Goal: Transaction & Acquisition: Purchase product/service

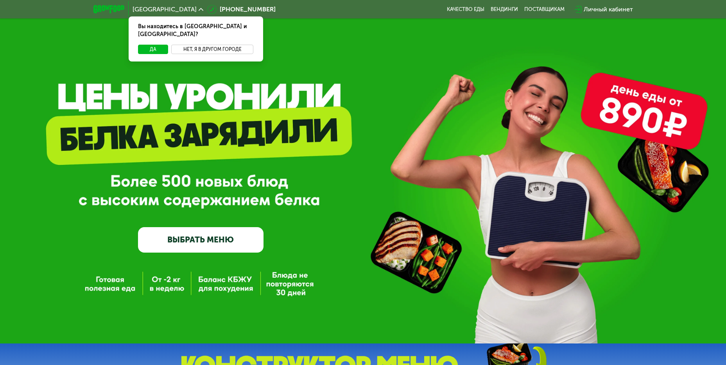
click at [206, 45] on button "Нет, я в другом городе" at bounding box center [212, 49] width 83 height 9
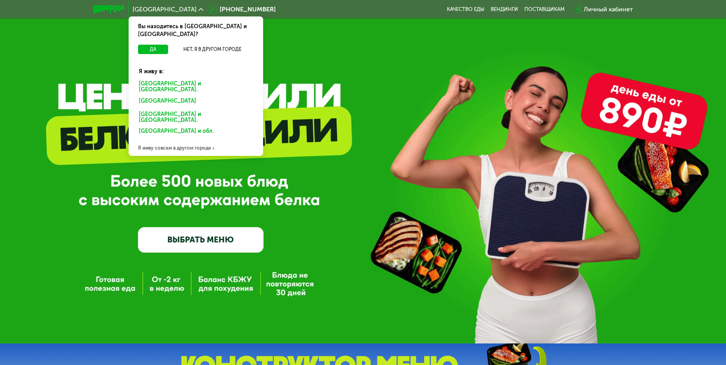
click at [166, 96] on div "Санкт-Петербурге и обл." at bounding box center [194, 102] width 122 height 13
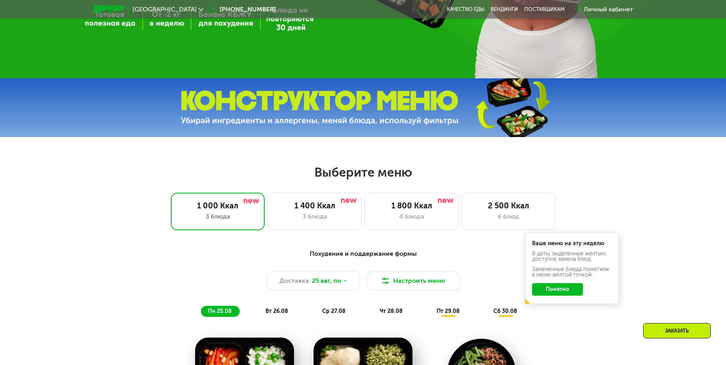
scroll to position [352, 0]
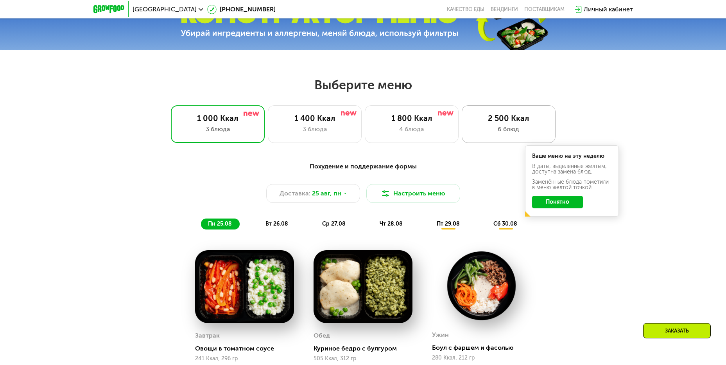
click at [499, 129] on div "6 блюд" at bounding box center [508, 128] width 77 height 9
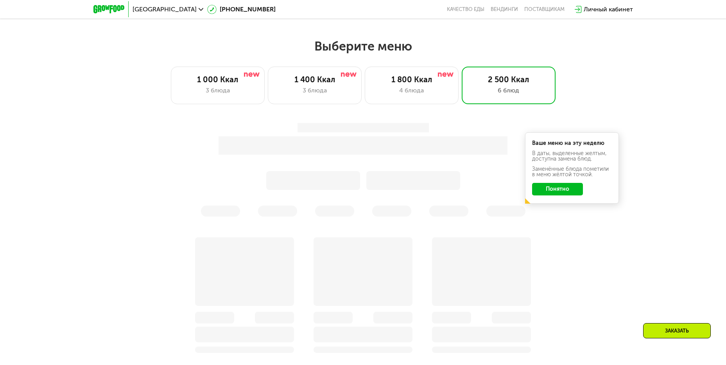
scroll to position [391, 0]
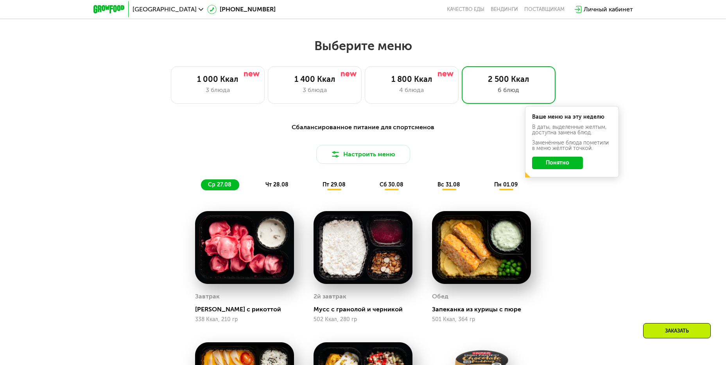
click at [546, 161] on button "Понятно" at bounding box center [557, 162] width 51 height 13
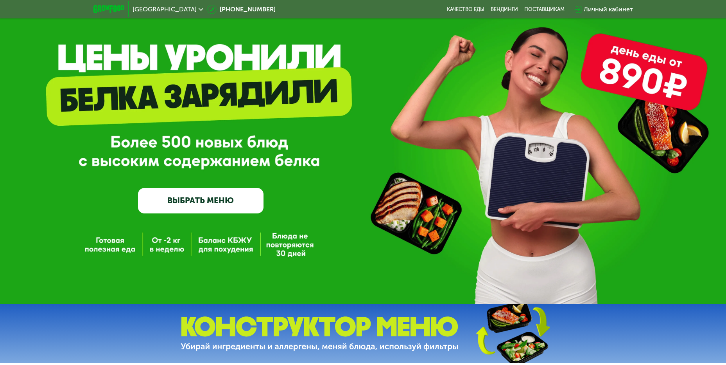
scroll to position [0, 0]
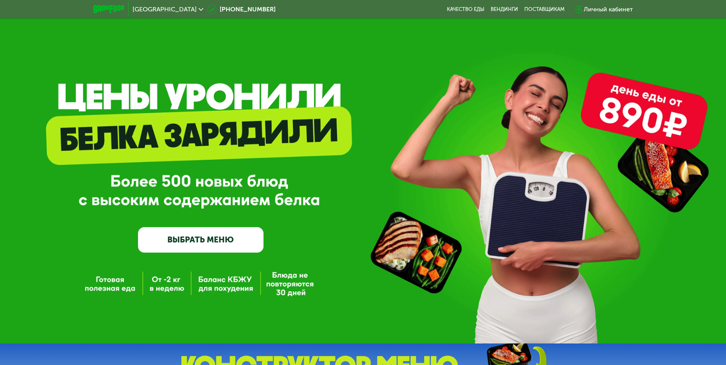
click at [230, 242] on link "ВЫБРАТЬ МЕНЮ" at bounding box center [201, 239] width 126 height 25
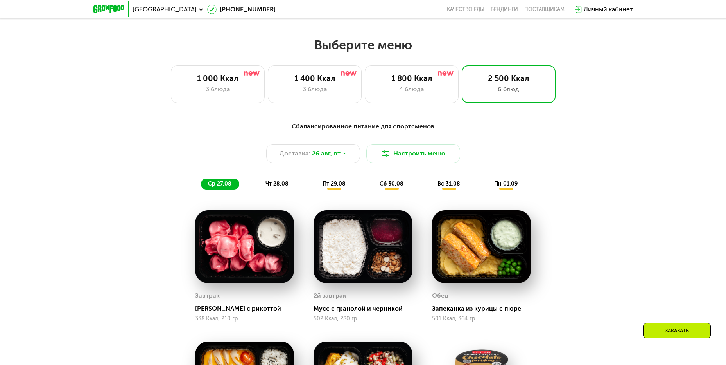
scroll to position [374, 0]
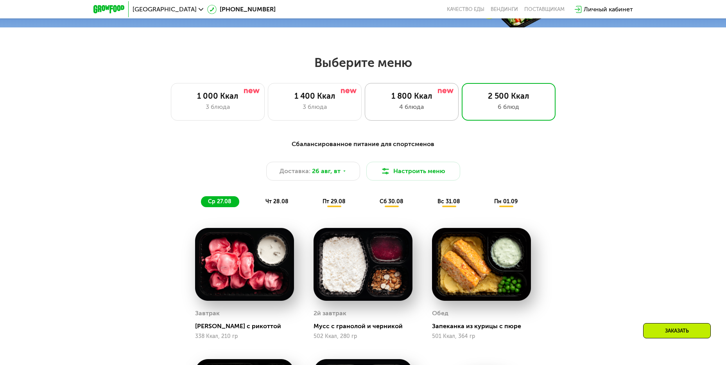
click at [413, 110] on div "4 блюда" at bounding box center [411, 106] width 77 height 9
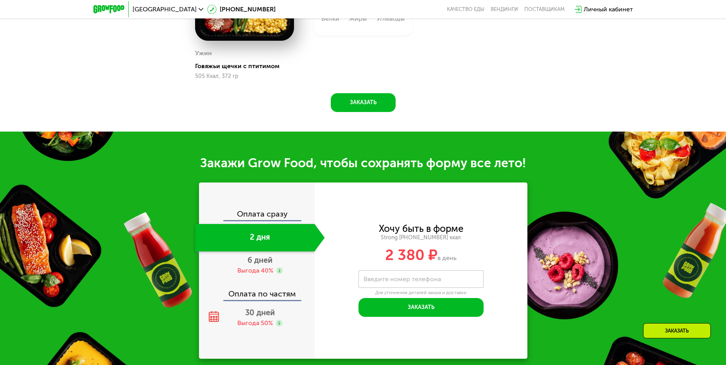
scroll to position [804, 0]
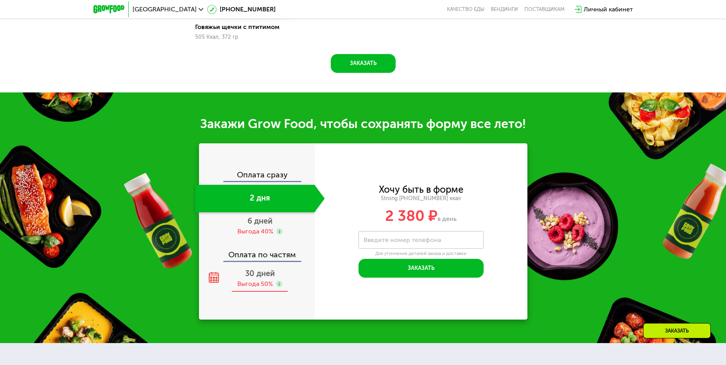
click at [253, 278] on span "30 дней" at bounding box center [260, 272] width 30 height 9
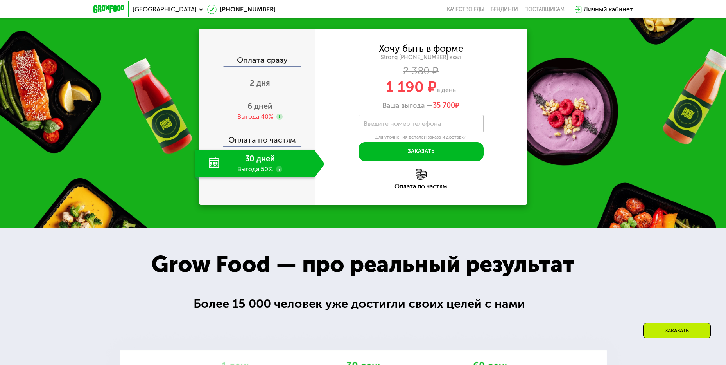
scroll to position [844, 0]
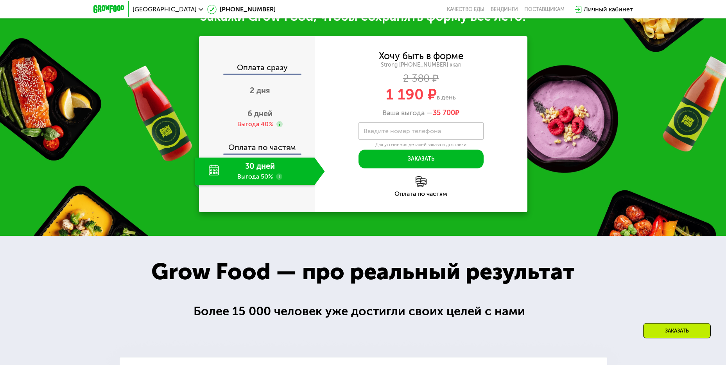
click at [280, 180] on use at bounding box center [279, 176] width 6 height 6
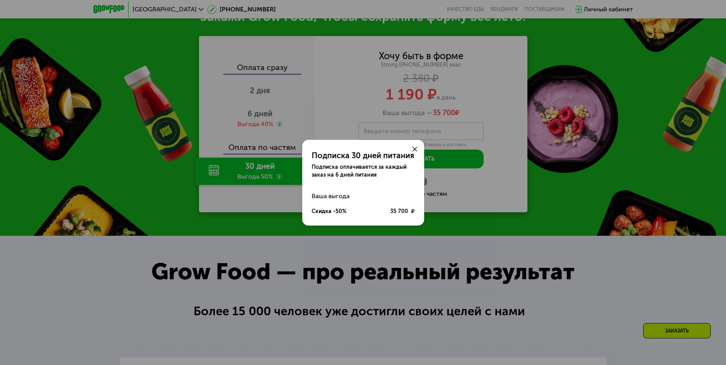
click at [414, 148] on use at bounding box center [415, 149] width 5 height 5
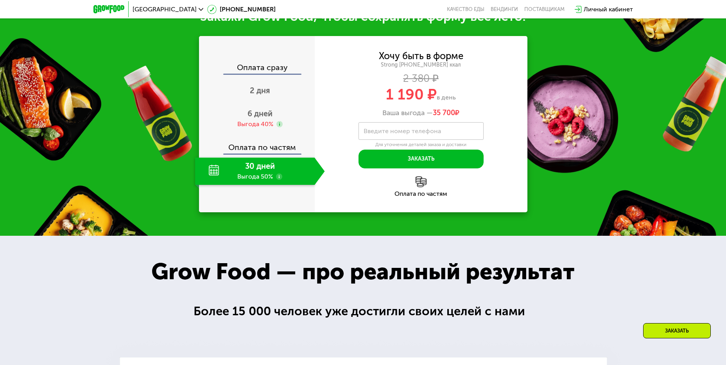
drag, startPoint x: 434, startPoint y: 181, endPoint x: 476, endPoint y: 182, distance: 42.7
click at [471, 117] on div "Ваша выгода — 35 700 ₽" at bounding box center [421, 113] width 213 height 9
click at [483, 117] on div "Ваша выгода — 35 700 ₽" at bounding box center [421, 113] width 213 height 9
